Goal: Task Accomplishment & Management: Manage account settings

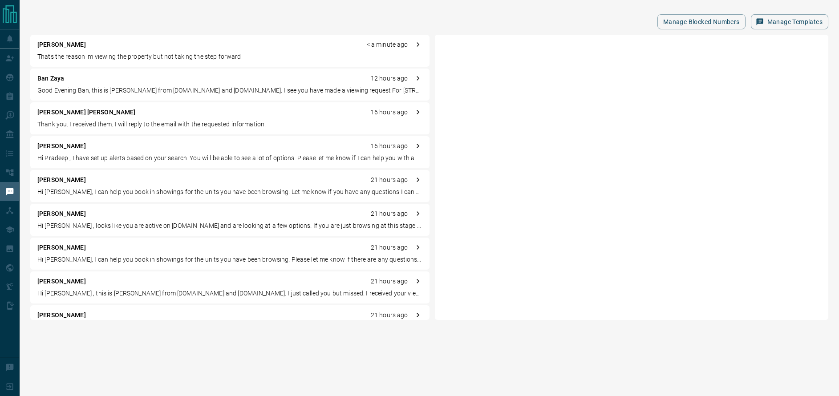
click at [91, 87] on p "Good Evening Ban, this is [PERSON_NAME] from [DOMAIN_NAME] and [DOMAIN_NAME]. I…" at bounding box center [229, 90] width 385 height 9
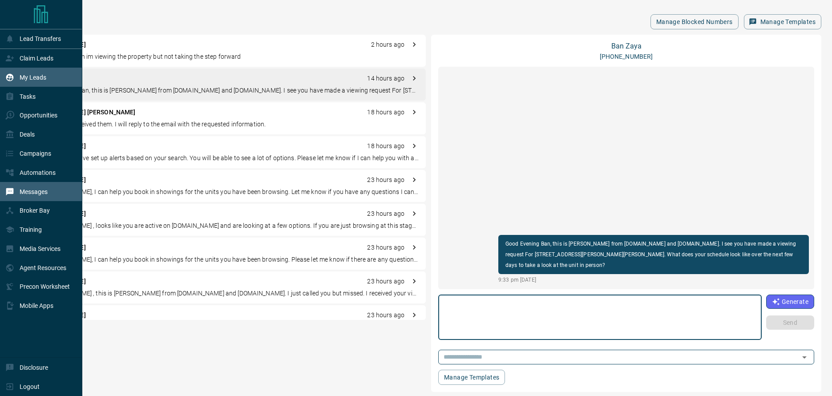
click at [44, 74] on p "My Leads" at bounding box center [33, 77] width 27 height 7
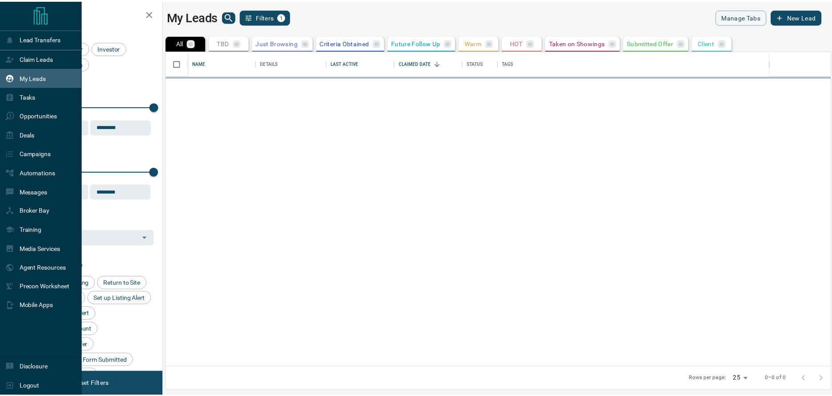
scroll to position [310, 664]
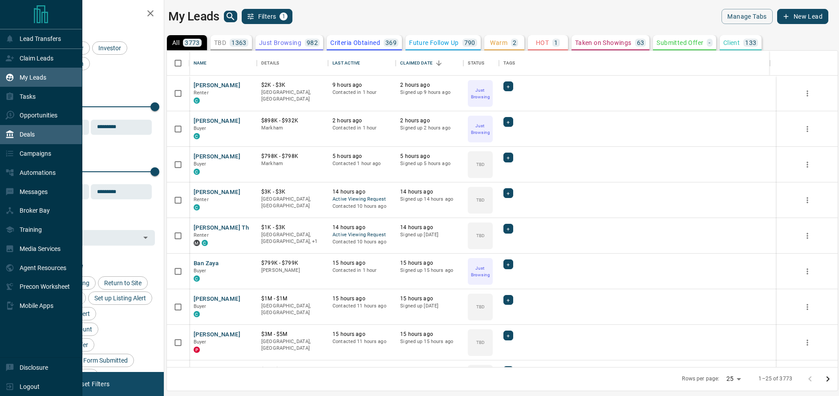
click at [45, 135] on div "Deals" at bounding box center [41, 134] width 82 height 19
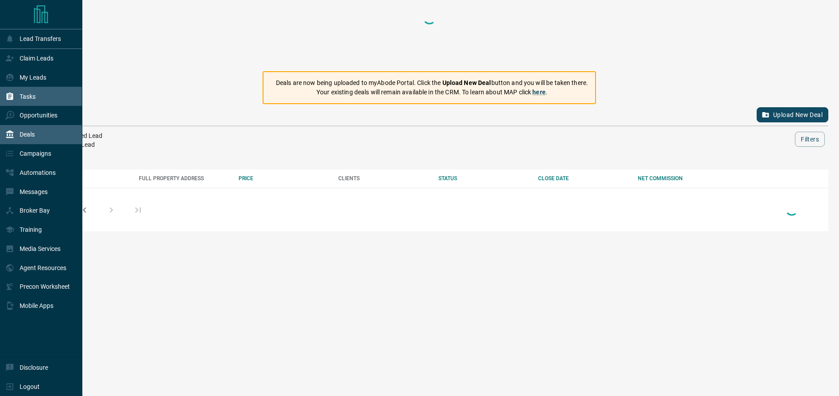
click at [45, 102] on div "Tasks" at bounding box center [41, 96] width 82 height 19
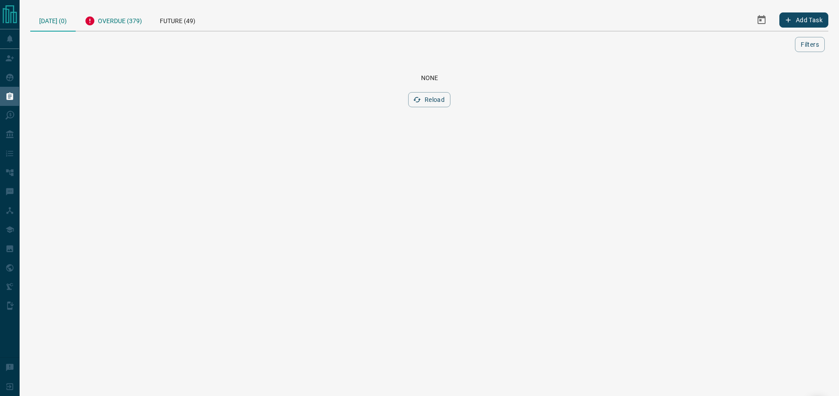
click at [129, 23] on div "Overdue (379)" at bounding box center [113, 20] width 75 height 22
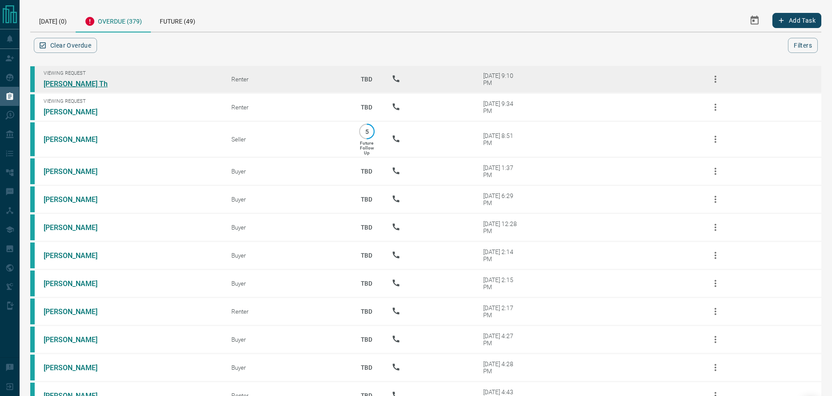
click at [86, 80] on link "[PERSON_NAME] Th" at bounding box center [77, 84] width 67 height 8
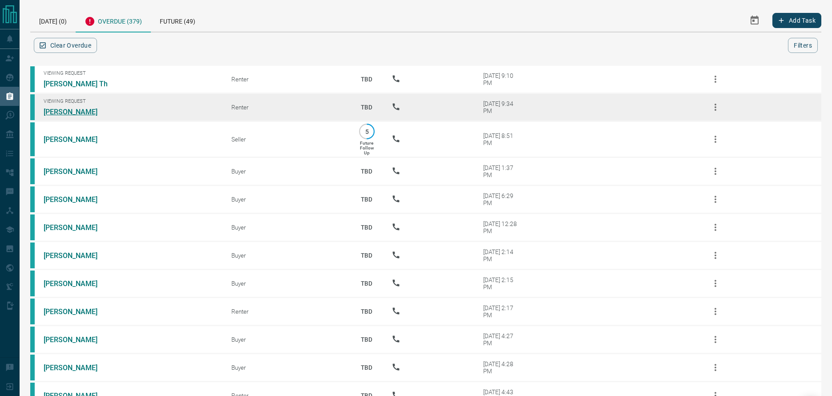
click at [71, 113] on link "[PERSON_NAME]" at bounding box center [77, 112] width 67 height 8
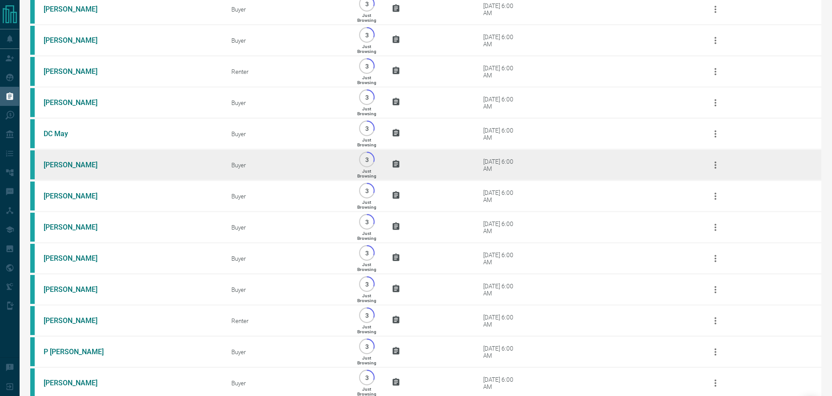
scroll to position [4202, 0]
